Goal: Information Seeking & Learning: Learn about a topic

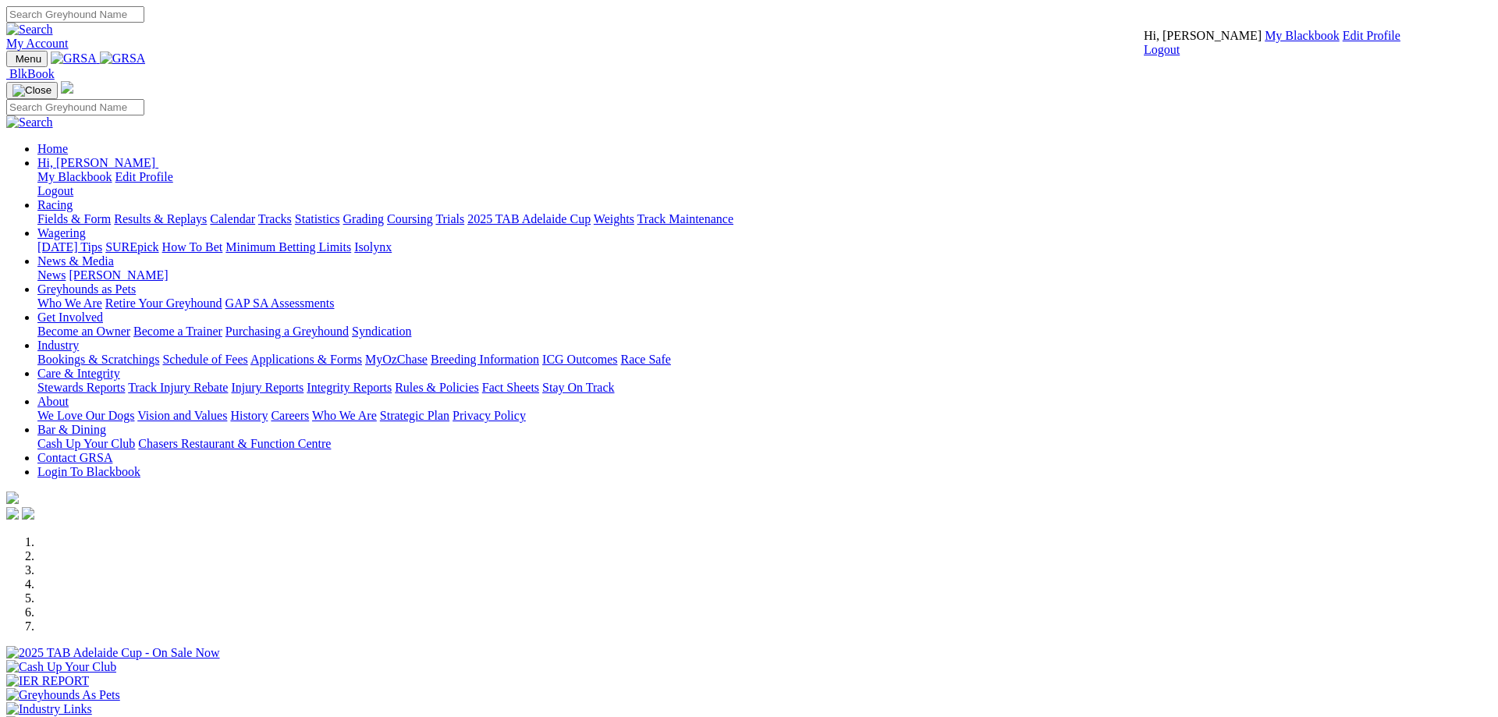
click at [1265, 42] on link "My Blackbook" at bounding box center [1302, 35] width 75 height 13
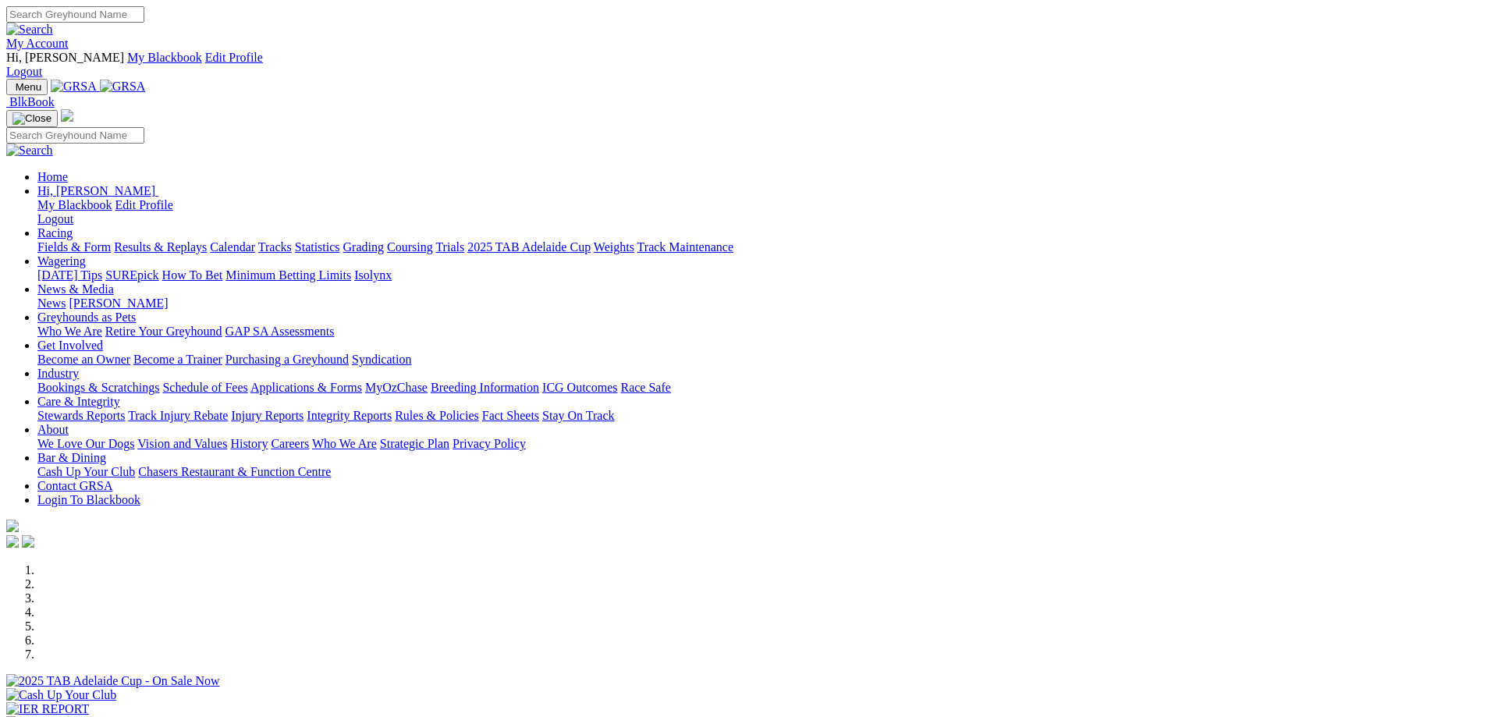
click at [111, 240] on link "Fields & Form" at bounding box center [73, 246] width 73 height 13
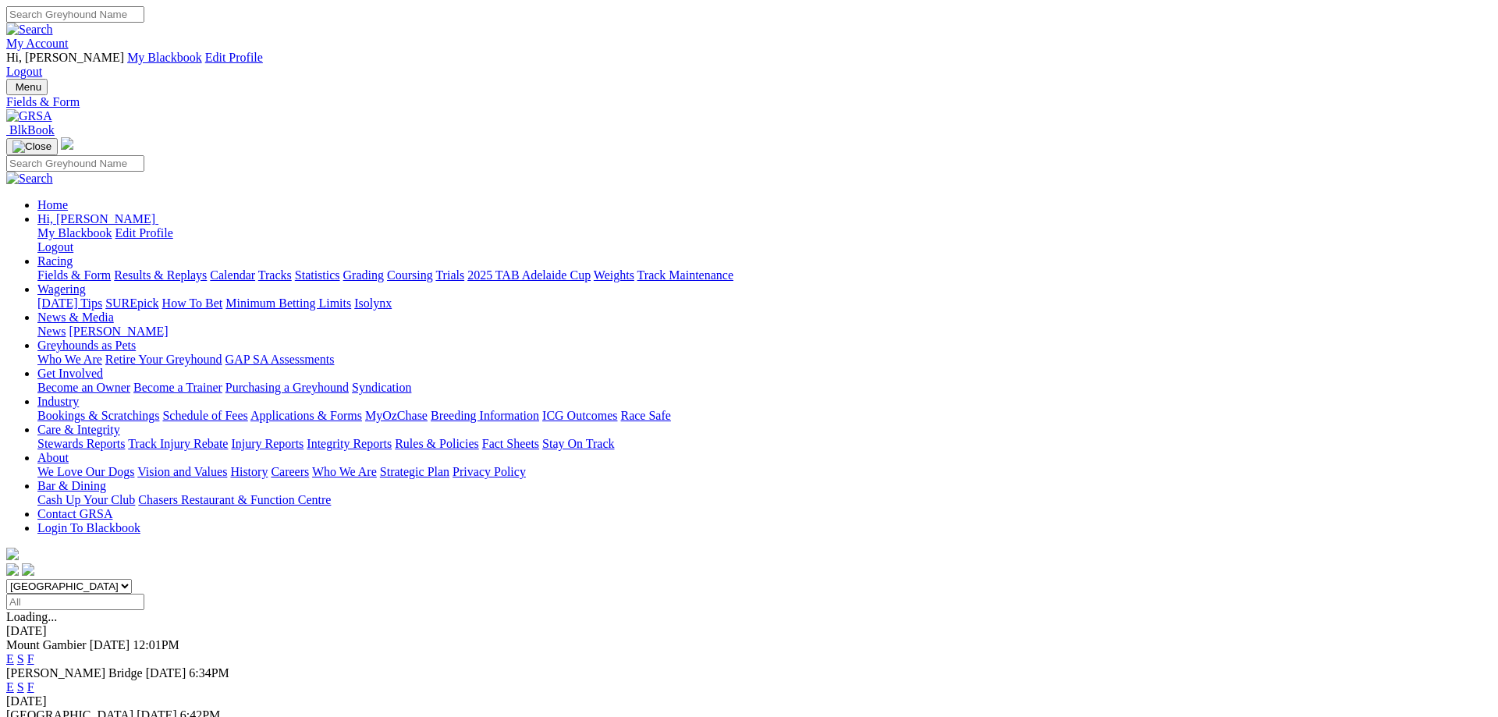
click at [14, 680] on link "E" at bounding box center [10, 686] width 8 height 13
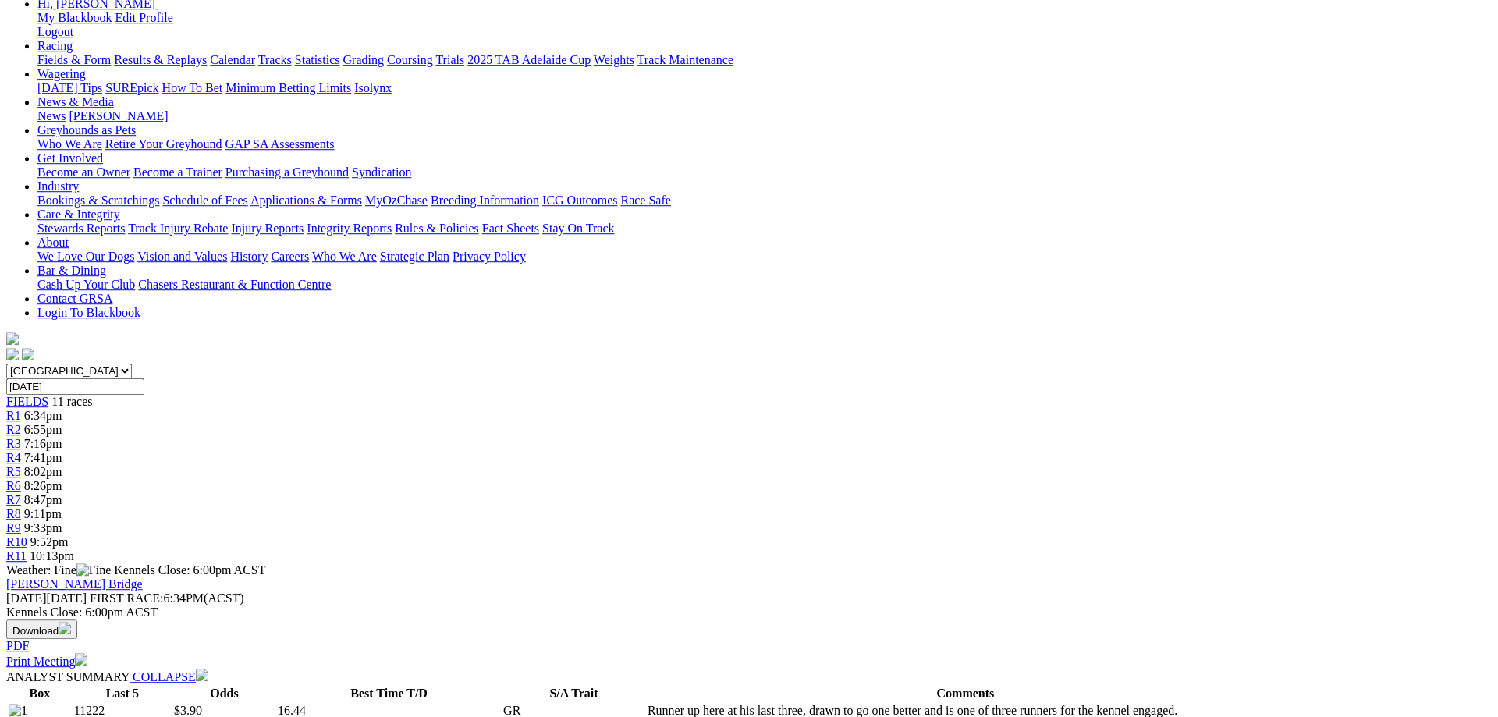
scroll to position [159, 0]
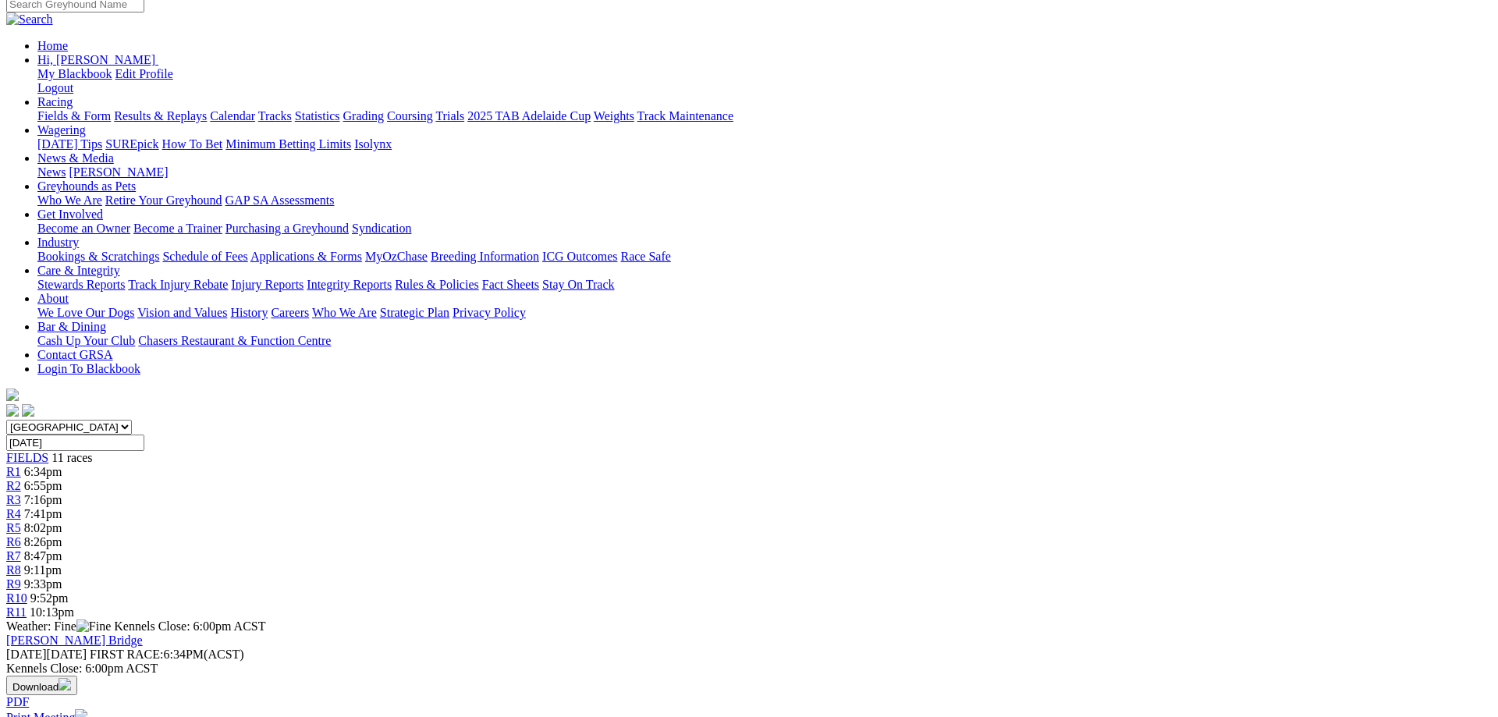
click at [62, 479] on span "6:55pm" at bounding box center [43, 485] width 38 height 13
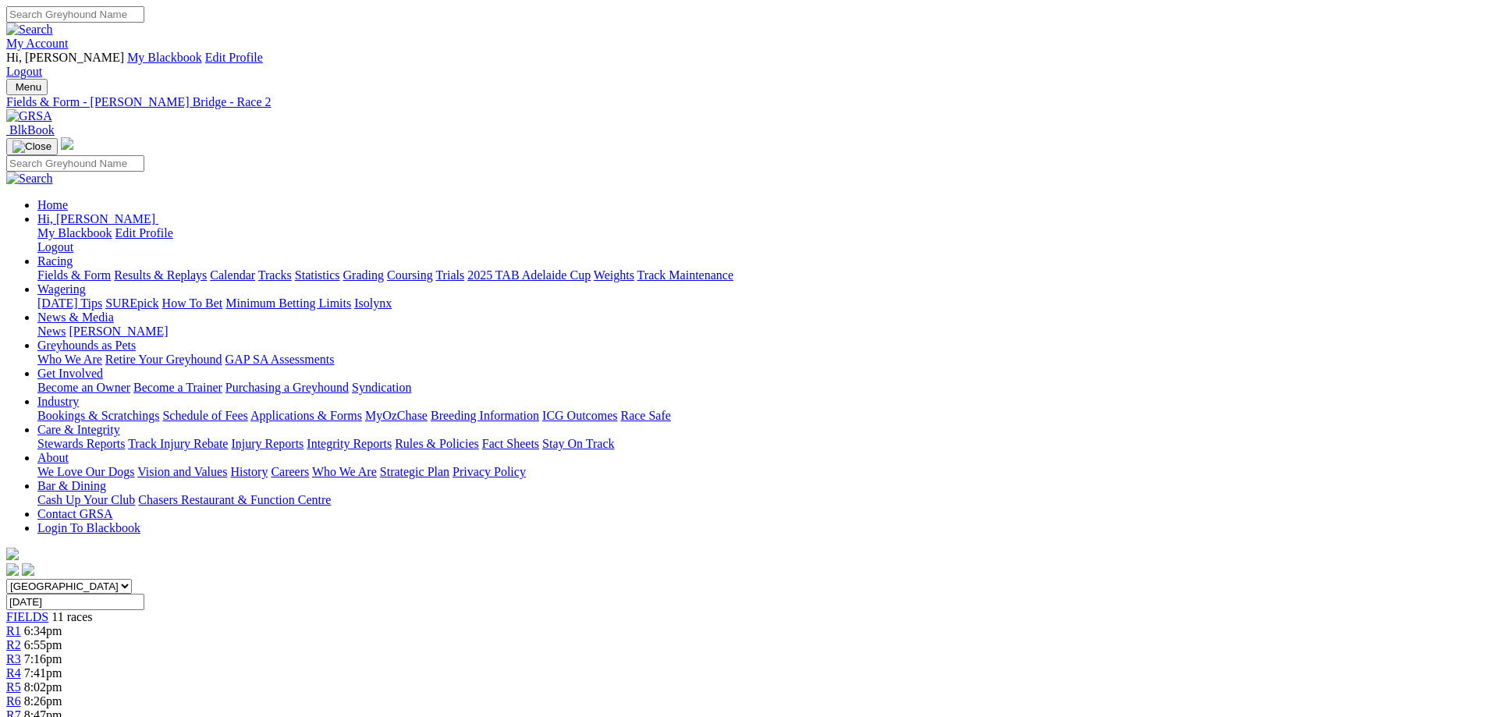
click at [21, 652] on span "R3" at bounding box center [13, 658] width 15 height 13
click at [62, 694] on span "8:26pm" at bounding box center [43, 700] width 38 height 13
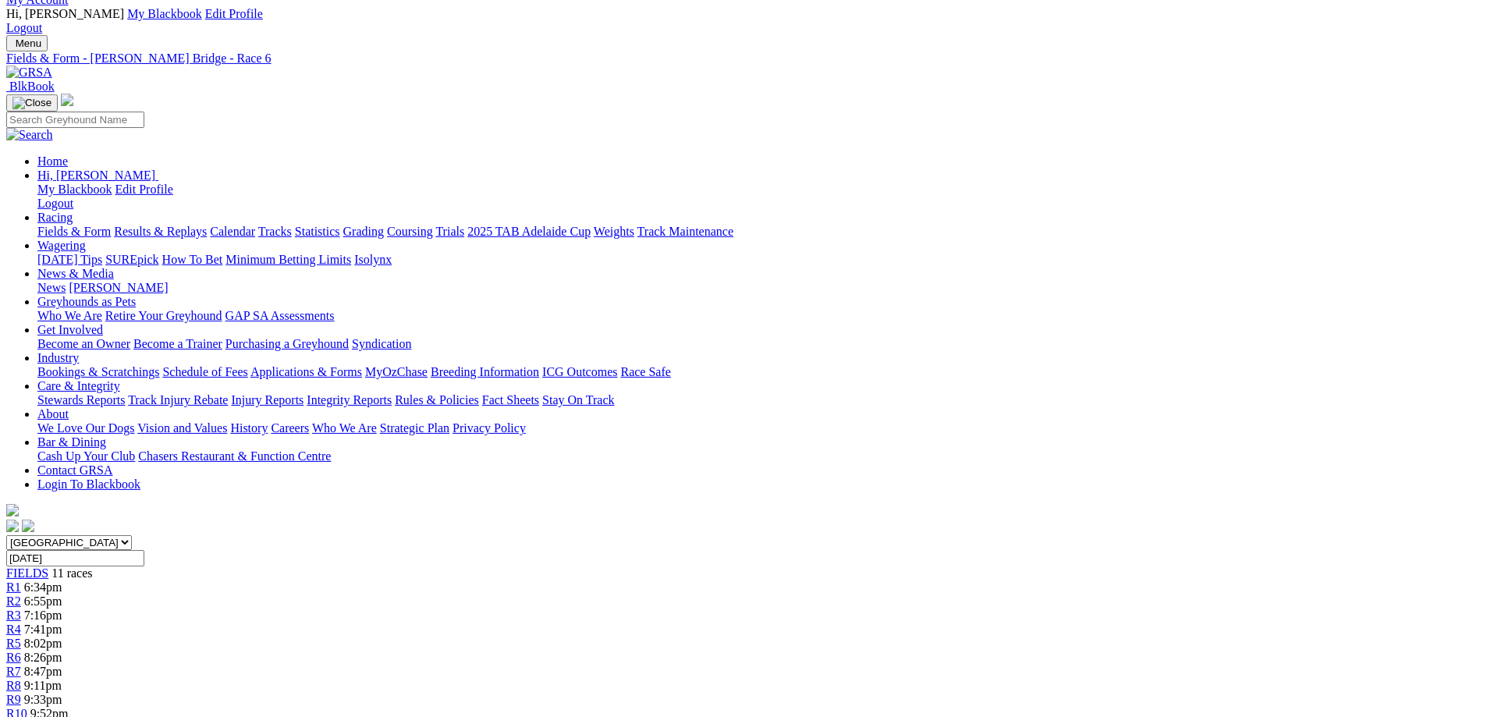
scroll to position [60, 0]
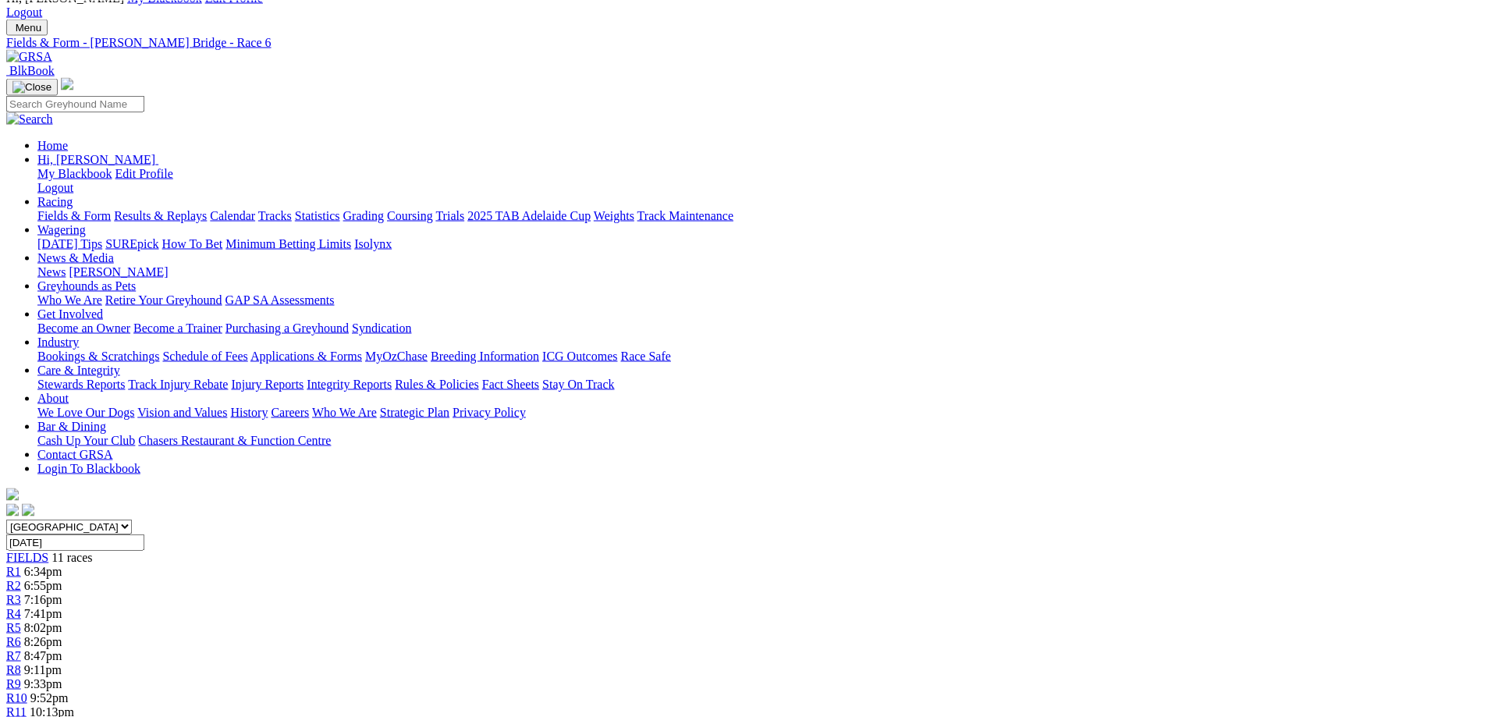
click at [885, 648] on div "R7 8:47pm" at bounding box center [748, 655] width 1485 height 14
